Goal: Transaction & Acquisition: Purchase product/service

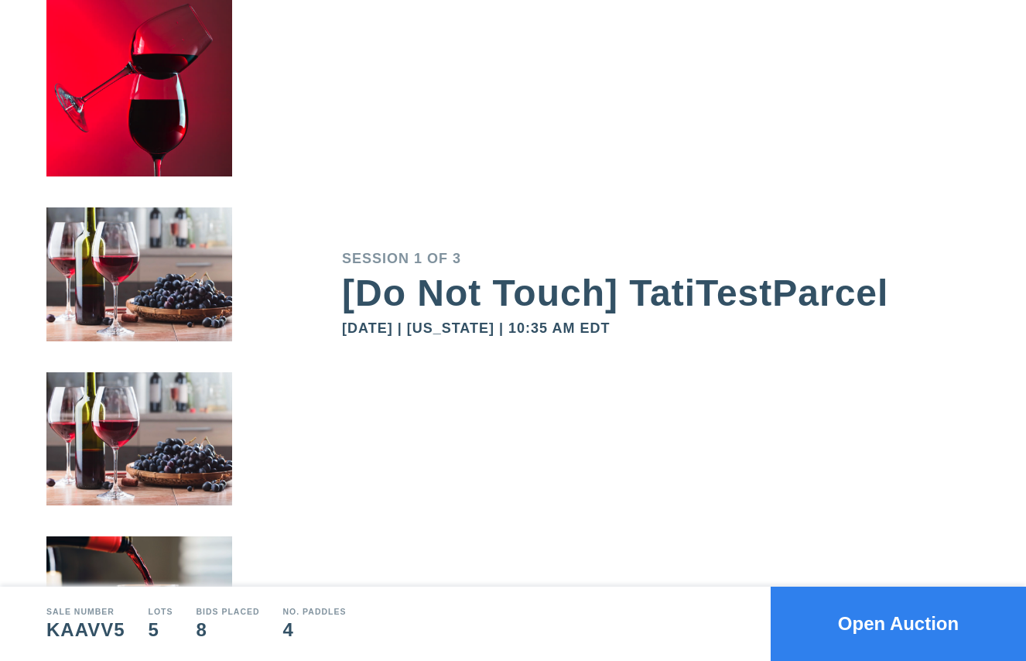
click at [832, 624] on button "Open Auction" at bounding box center [898, 624] width 255 height 74
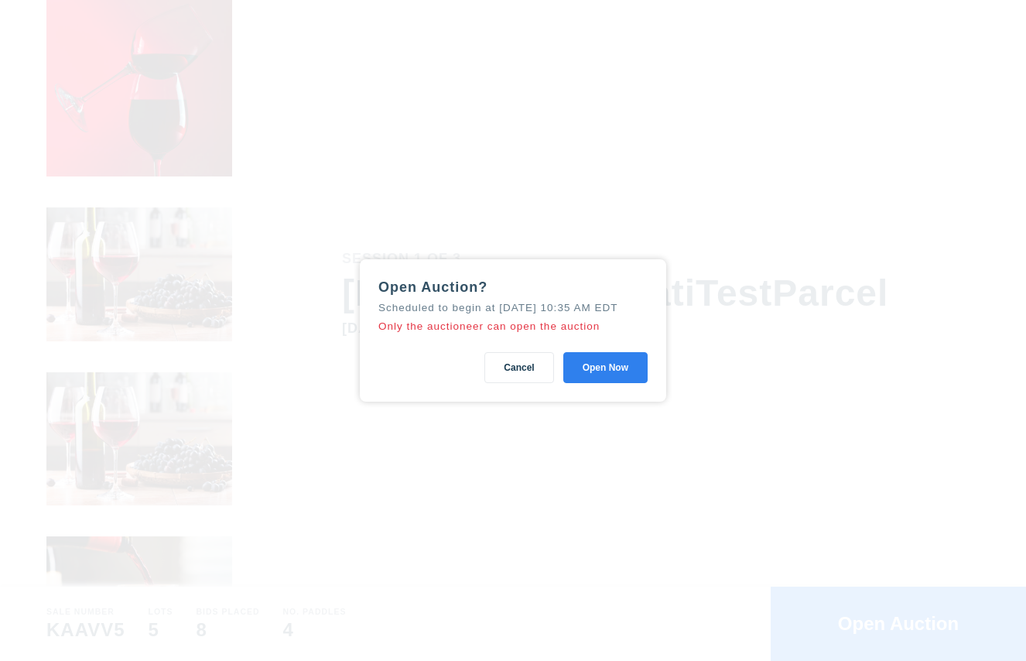
click at [599, 366] on button "Open Now" at bounding box center [606, 367] width 84 height 31
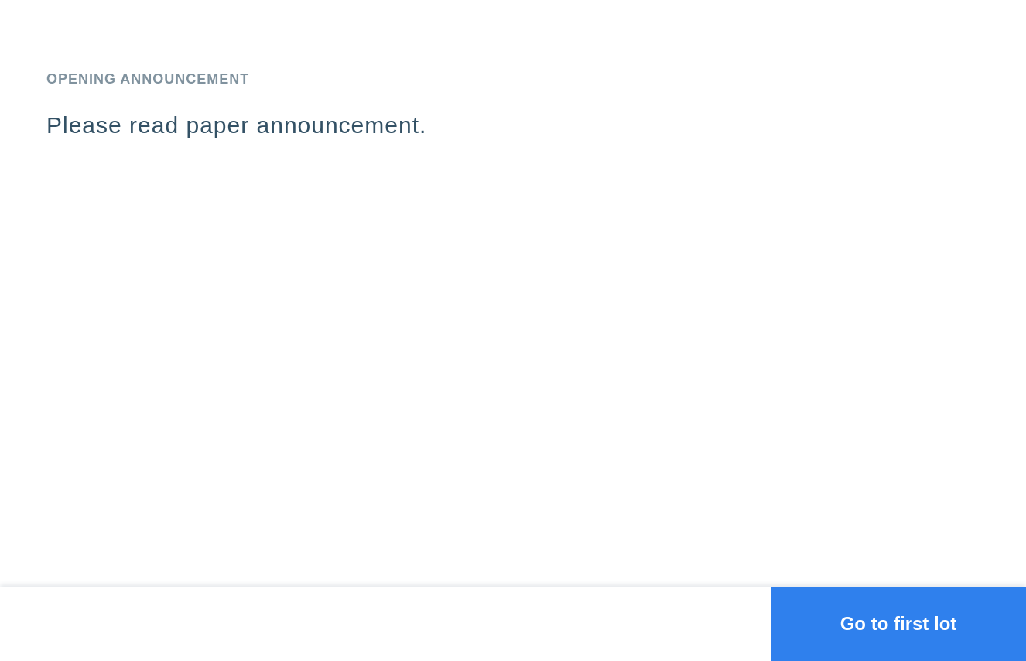
click at [856, 620] on button "Go to first lot" at bounding box center [898, 624] width 255 height 74
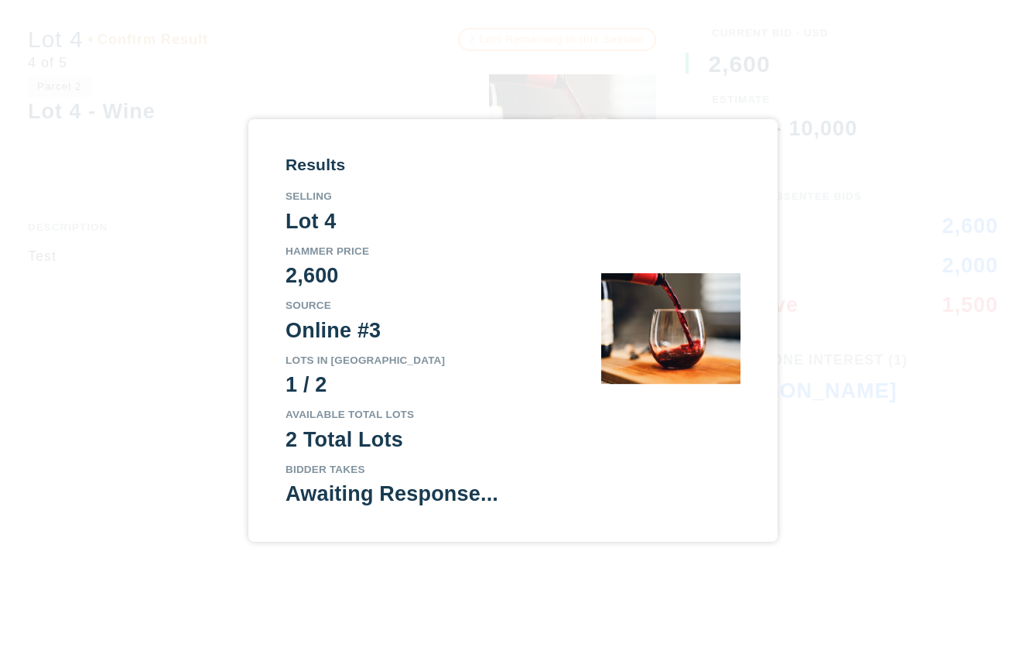
click at [686, 49] on div "Results Selling Lot 4 Hammer Price 2,600 Source Online #3 Lots in Parcel 1 / 2 …" at bounding box center [513, 330] width 1026 height 661
